Goal: Task Accomplishment & Management: Complete application form

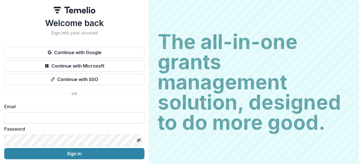
type input "**********"
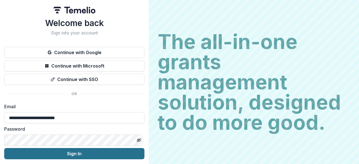
click at [61, 156] on button "Sign In" at bounding box center [74, 153] width 140 height 11
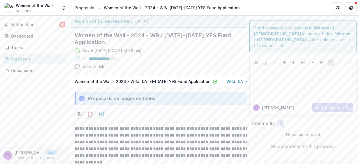
click at [133, 140] on strong "**********" at bounding box center [164, 145] width 179 height 38
click at [21, 45] on div "Tasks" at bounding box center [37, 48] width 52 height 6
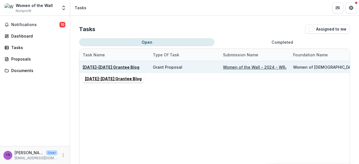
click at [110, 68] on u "[DATE]-[DATE] Grantee Blog" at bounding box center [111, 67] width 57 height 5
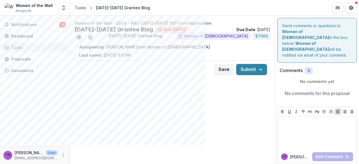
drag, startPoint x: 143, startPoint y: 75, endPoint x: 138, endPoint y: 121, distance: 46.1
click at [138, 121] on div "Women of the Wall - 2024 - WRJ [DATE]-[DATE] YES Fund Application [DATE]-[DATE]…" at bounding box center [172, 91] width 204 height 151
click at [143, 104] on div "Women of the Wall - 2024 - WRJ [DATE]-[DATE] YES Fund Application [DATE]-[DATE]…" at bounding box center [172, 91] width 204 height 151
click at [91, 38] on icon "download-word-button" at bounding box center [90, 37] width 4 height 4
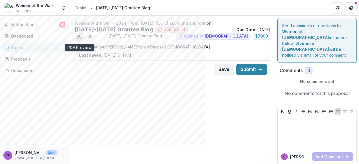
click at [78, 36] on icon "Preview 05ba35dc-bd78-4fe9-b482-5f0d982125d6.pdf" at bounding box center [79, 37] width 4 height 3
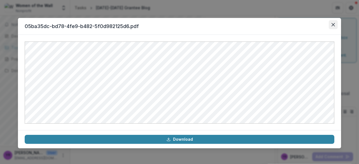
click at [333, 25] on icon "Close" at bounding box center [332, 24] width 3 height 3
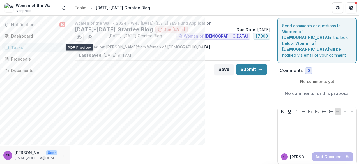
click at [180, 117] on div "Women of the Wall - 2024 - WRJ [DATE]-[DATE] YES Fund Application [DATE]-[DATE]…" at bounding box center [172, 91] width 204 height 151
click at [135, 77] on div "Save Submit" at bounding box center [173, 69] width 196 height 18
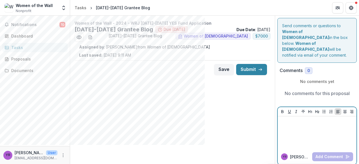
click at [303, 120] on div at bounding box center [317, 132] width 74 height 28
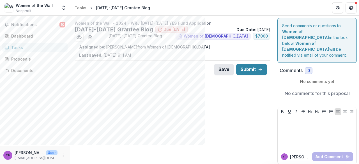
click at [225, 68] on button "Save" at bounding box center [224, 69] width 20 height 11
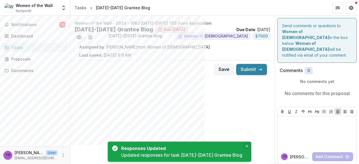
click at [245, 146] on icon "Close" at bounding box center [246, 146] width 3 height 3
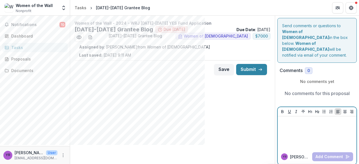
click at [290, 123] on div at bounding box center [317, 132] width 74 height 28
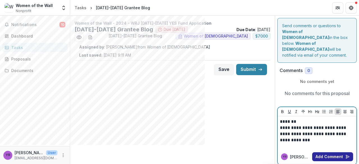
click at [326, 152] on button "Add Comment" at bounding box center [332, 156] width 41 height 9
